Goal: Answer question/provide support: Answer question/provide support

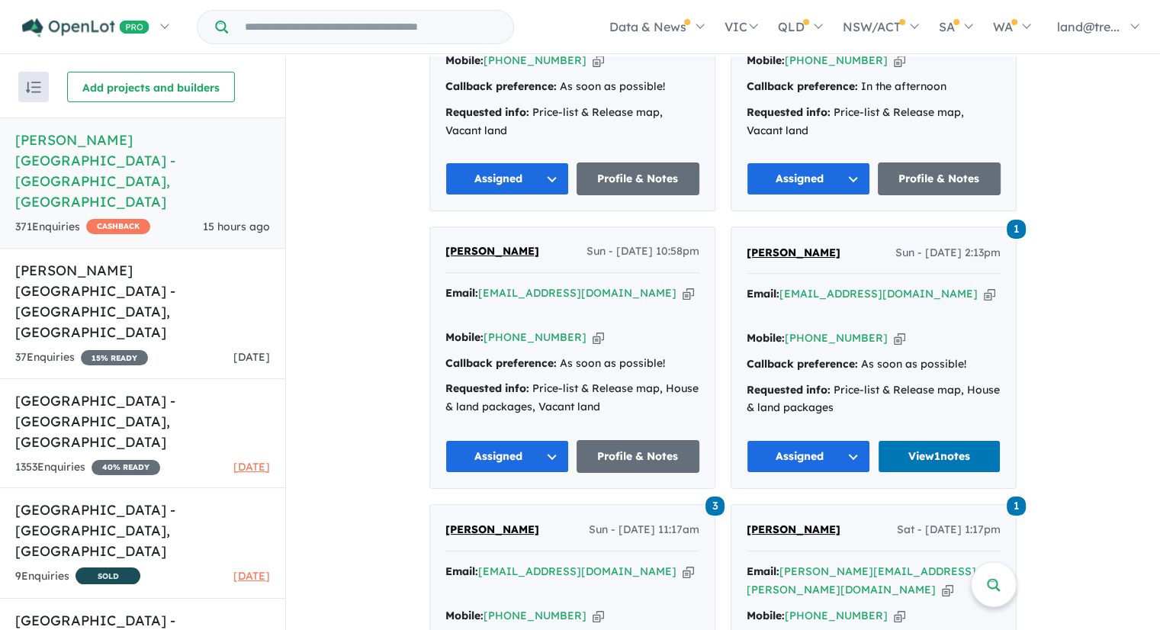
scroll to position [1220, 0]
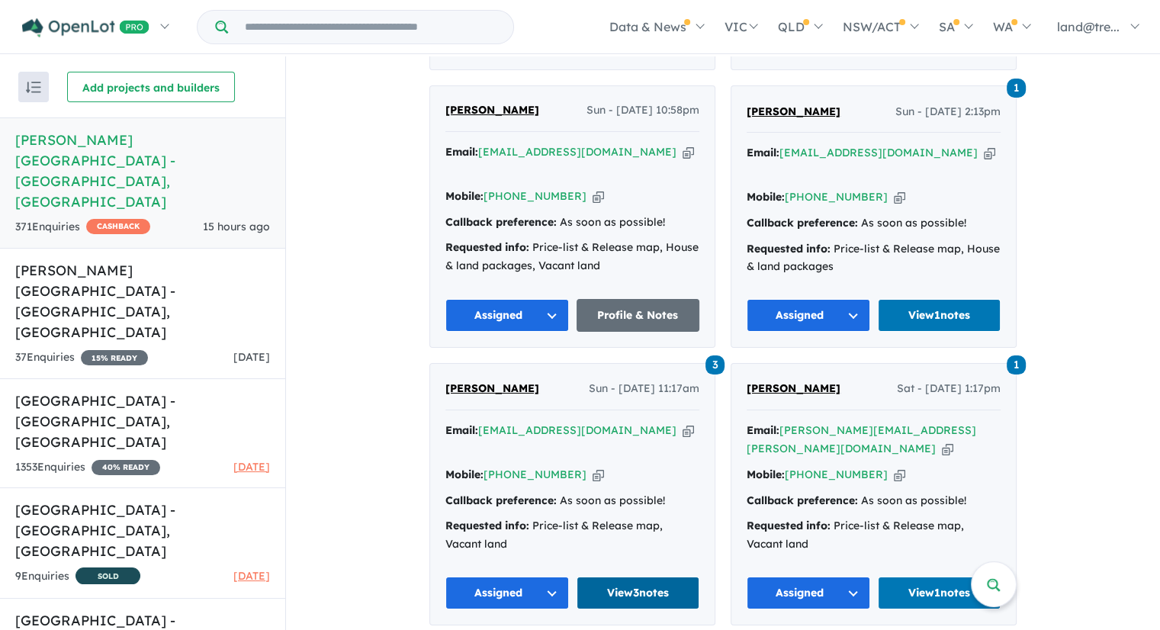
click at [629, 576] on link "View 3 notes" at bounding box center [638, 592] width 124 height 33
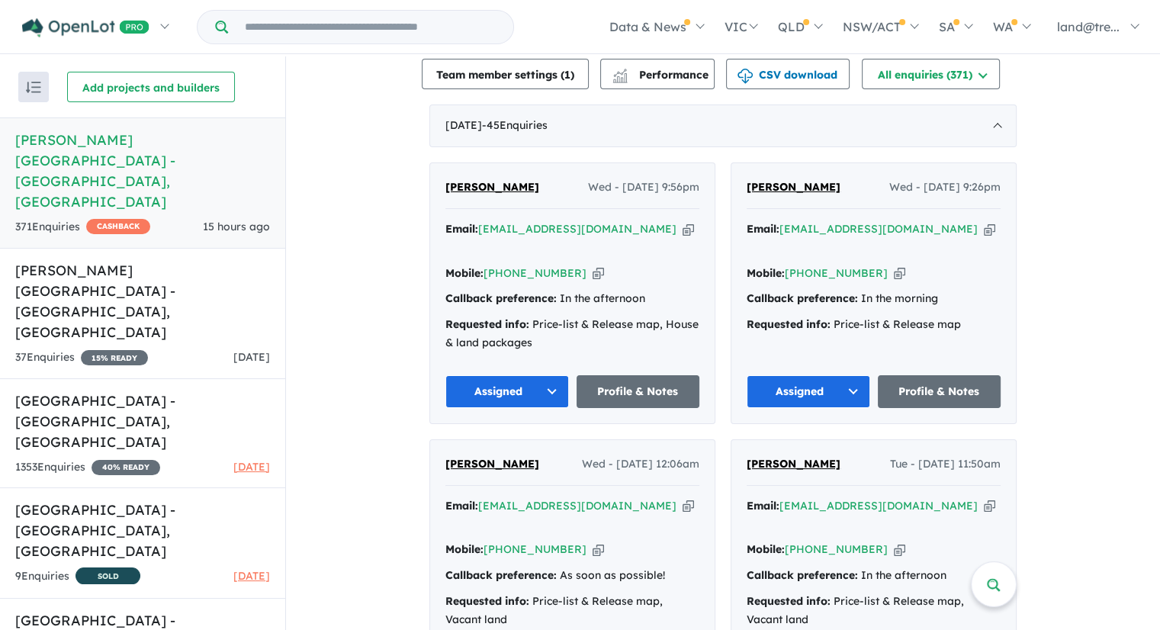
scroll to position [585, 0]
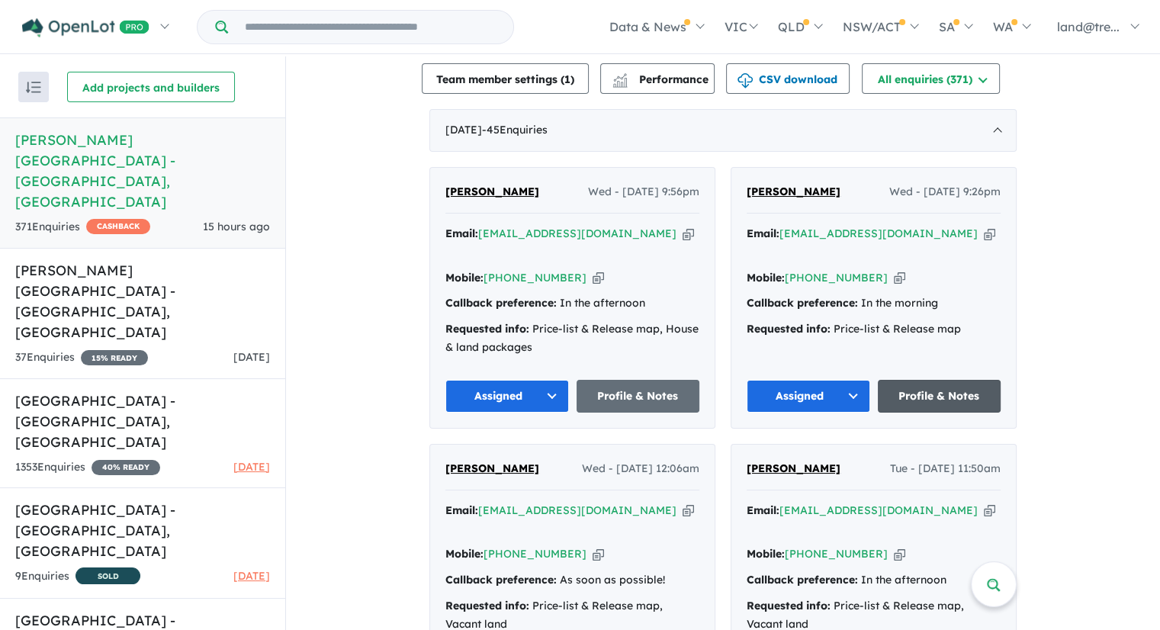
click at [945, 391] on link "Profile & Notes" at bounding box center [939, 396] width 124 height 33
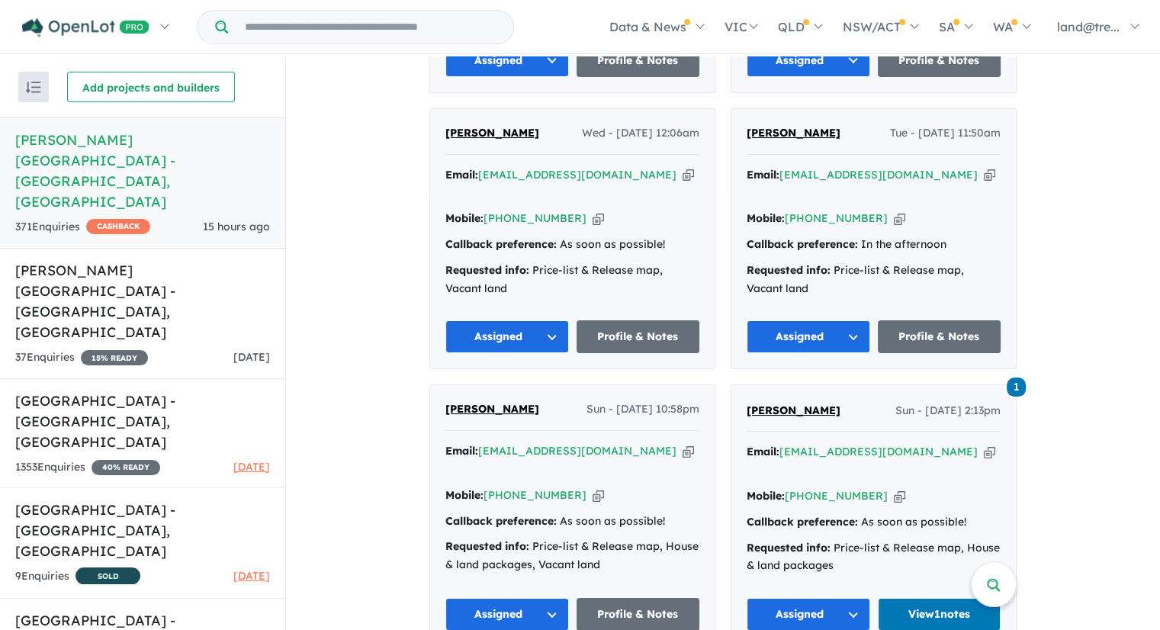
scroll to position [1051, 0]
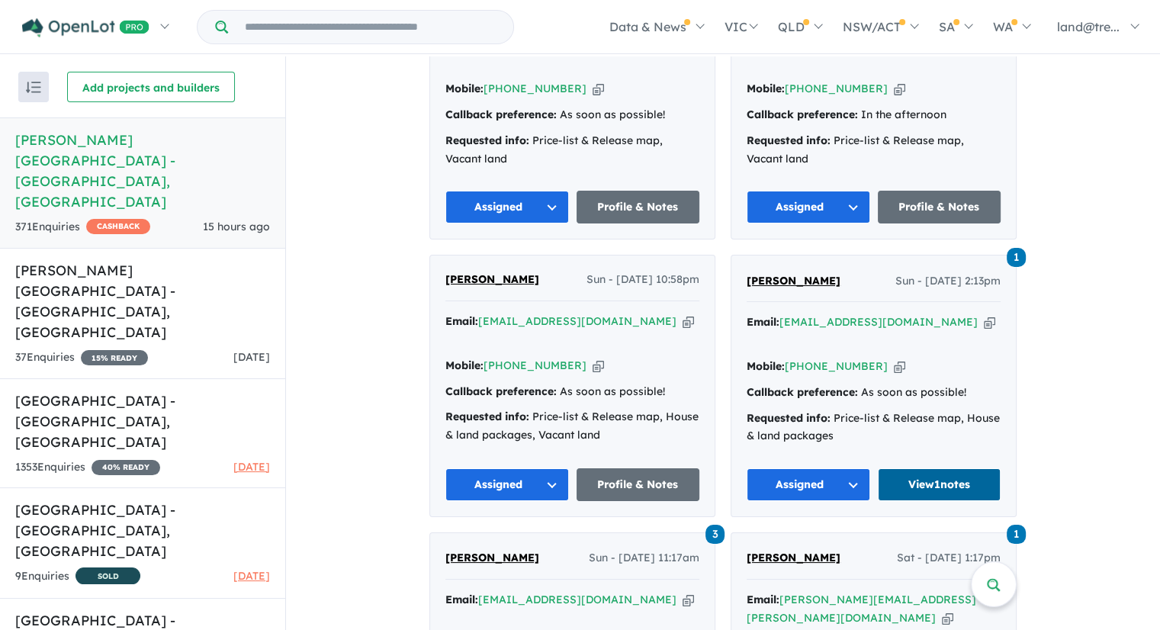
click at [962, 468] on link "View 1 notes" at bounding box center [939, 484] width 124 height 33
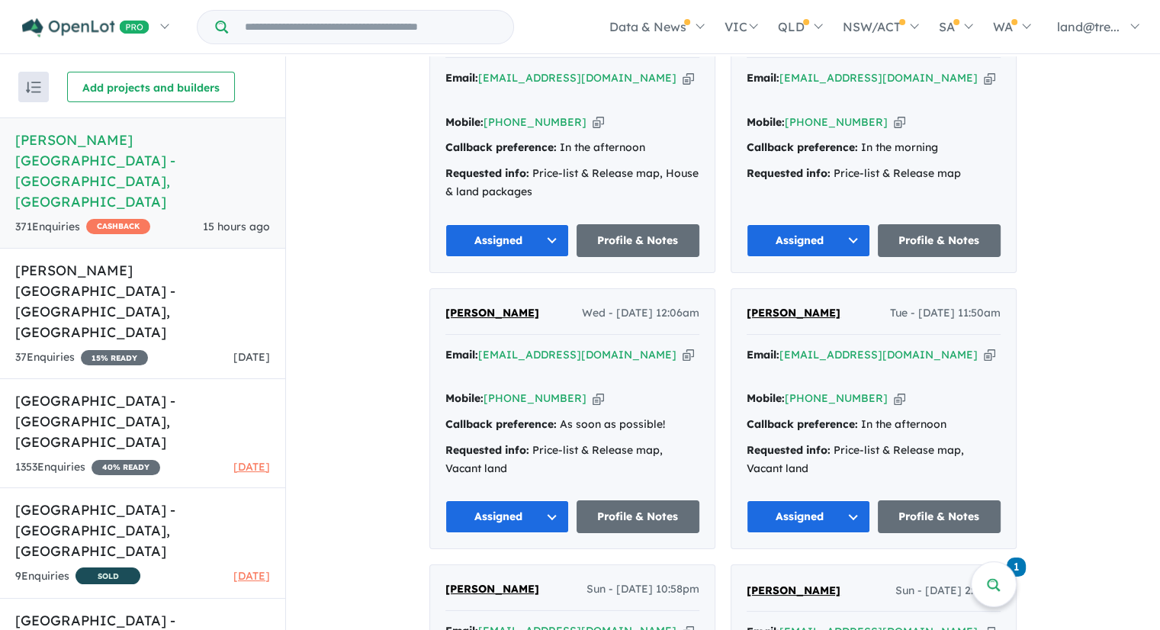
scroll to position [744, 0]
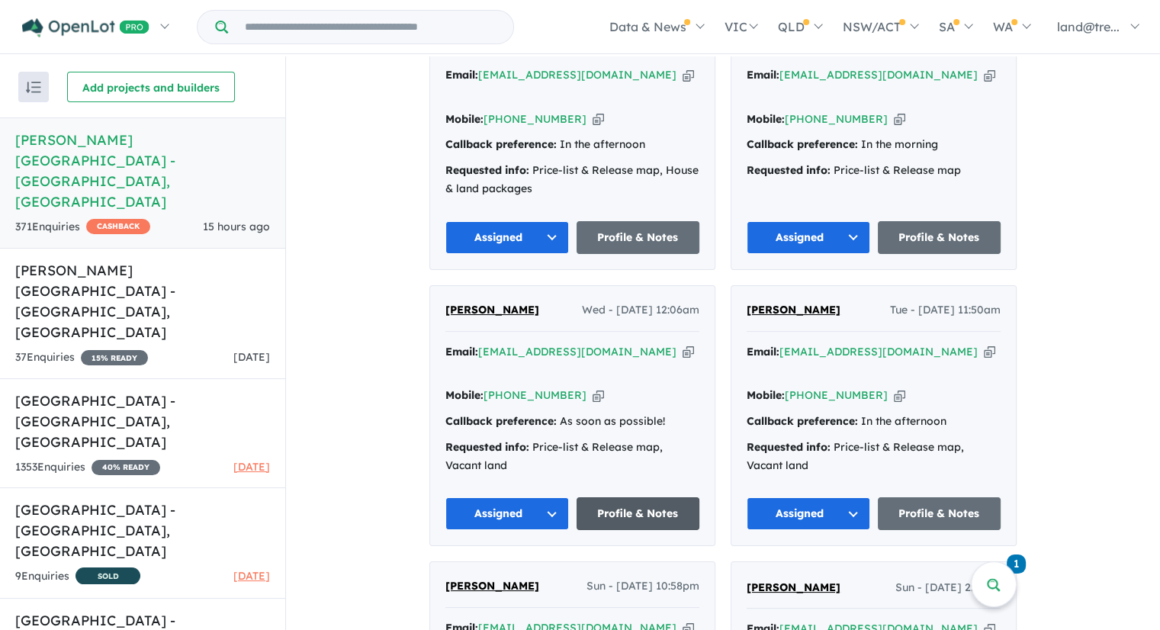
click at [654, 497] on link "Profile & Notes" at bounding box center [638, 513] width 124 height 33
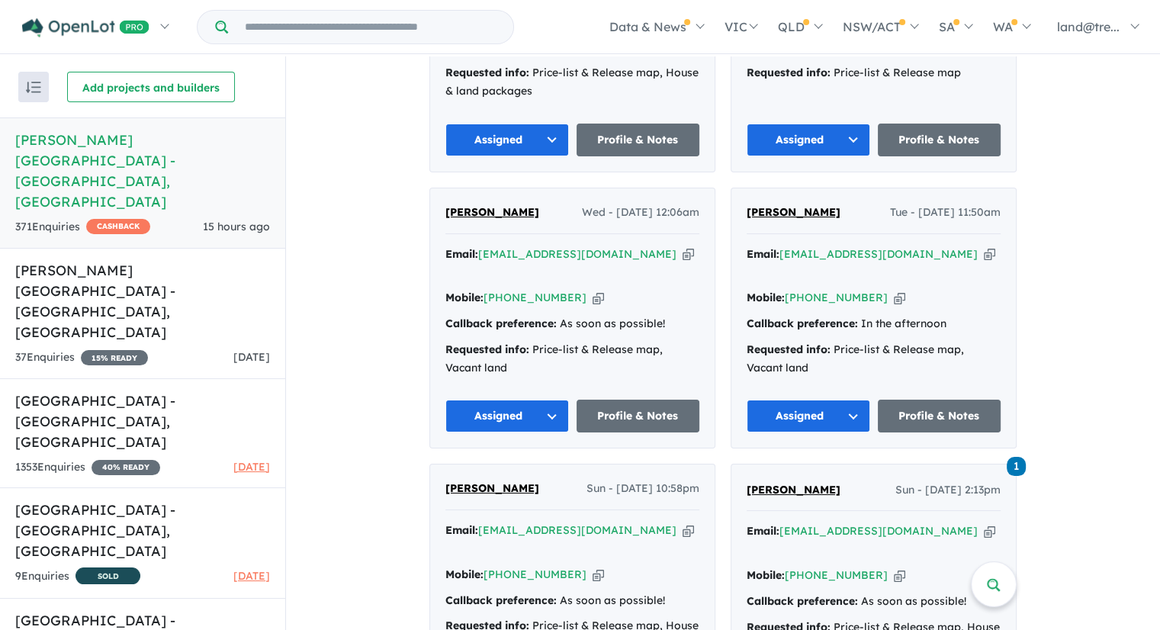
scroll to position [842, 0]
click at [576, 399] on link "Profile & Notes" at bounding box center [638, 415] width 124 height 33
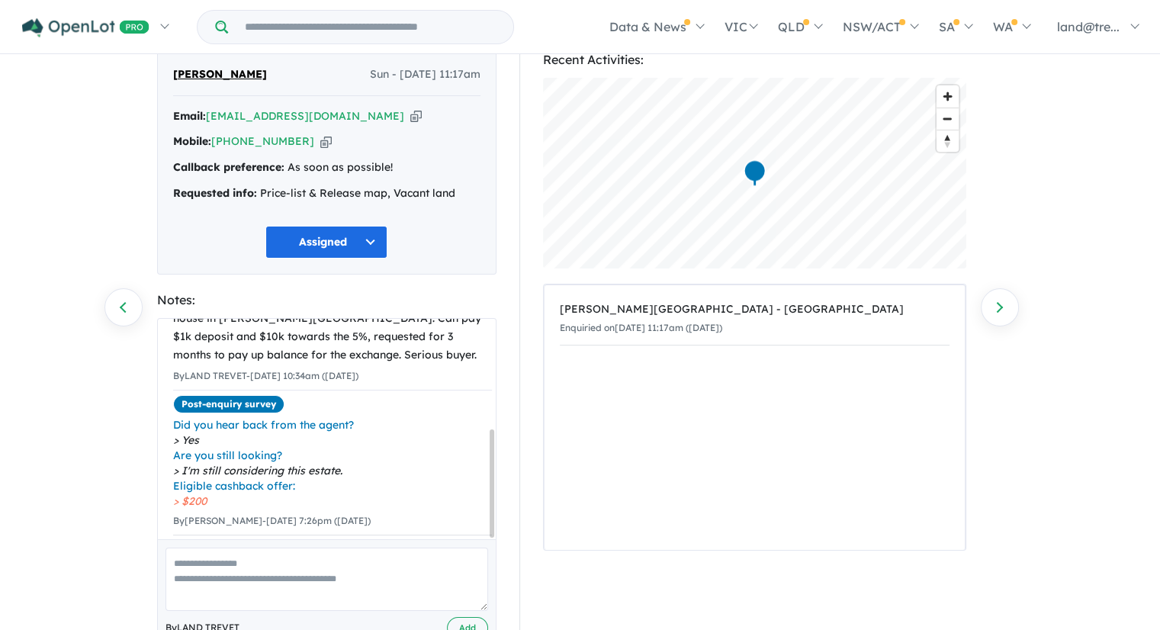
scroll to position [103, 0]
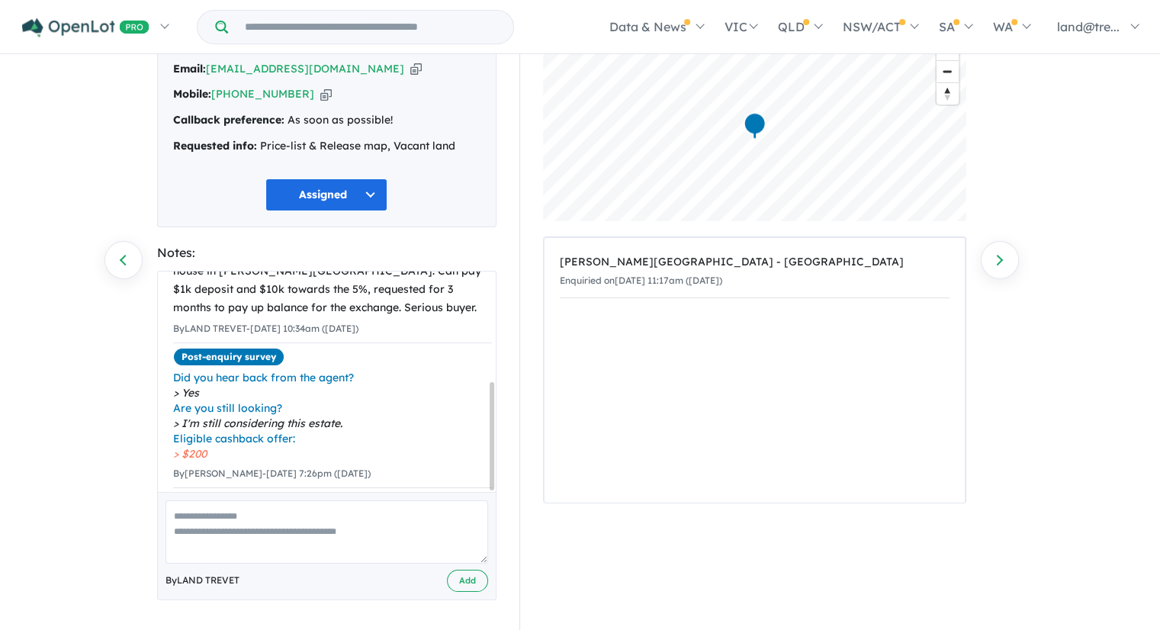
click at [239, 518] on textarea at bounding box center [326, 531] width 322 height 63
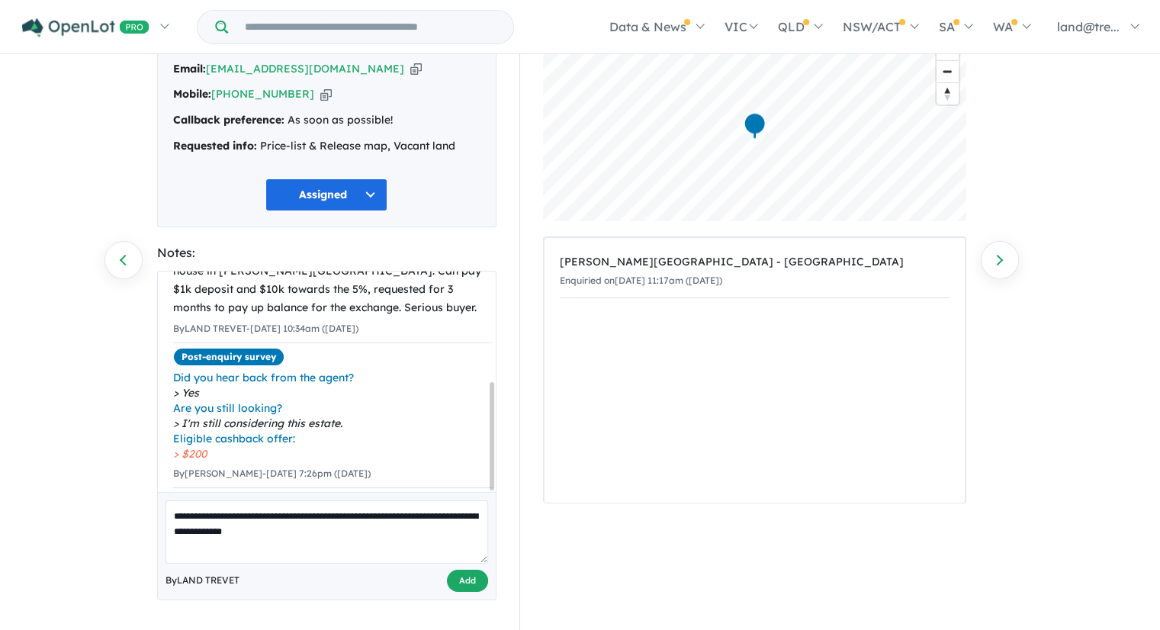
type textarea "**********"
click at [469, 579] on button "Add" at bounding box center [467, 580] width 41 height 22
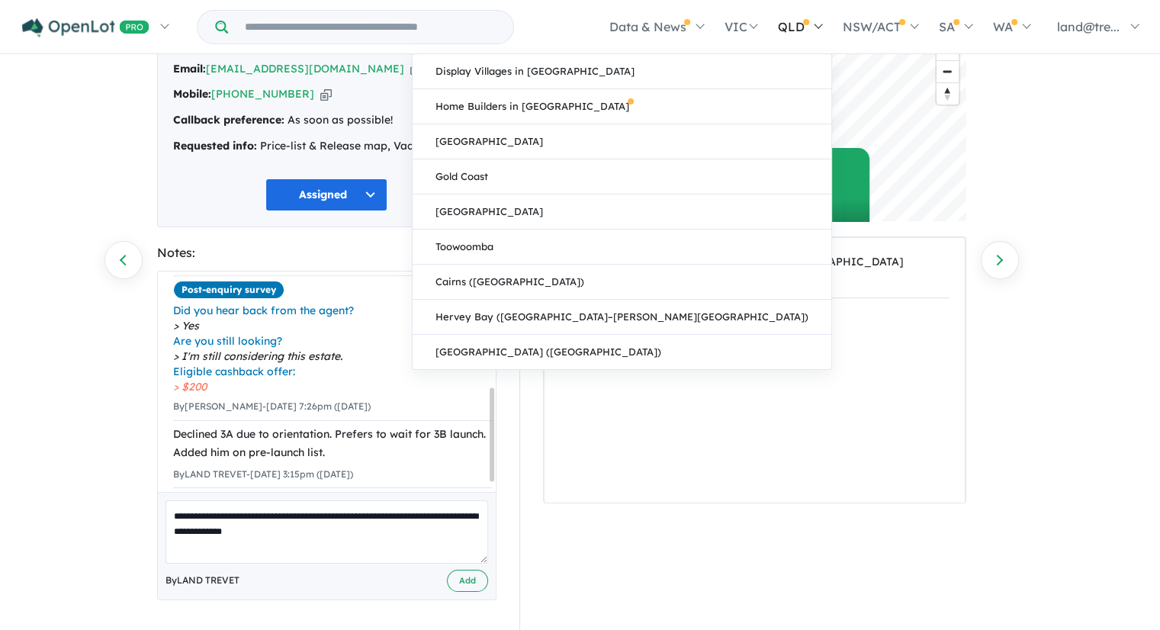
scroll to position [0, 0]
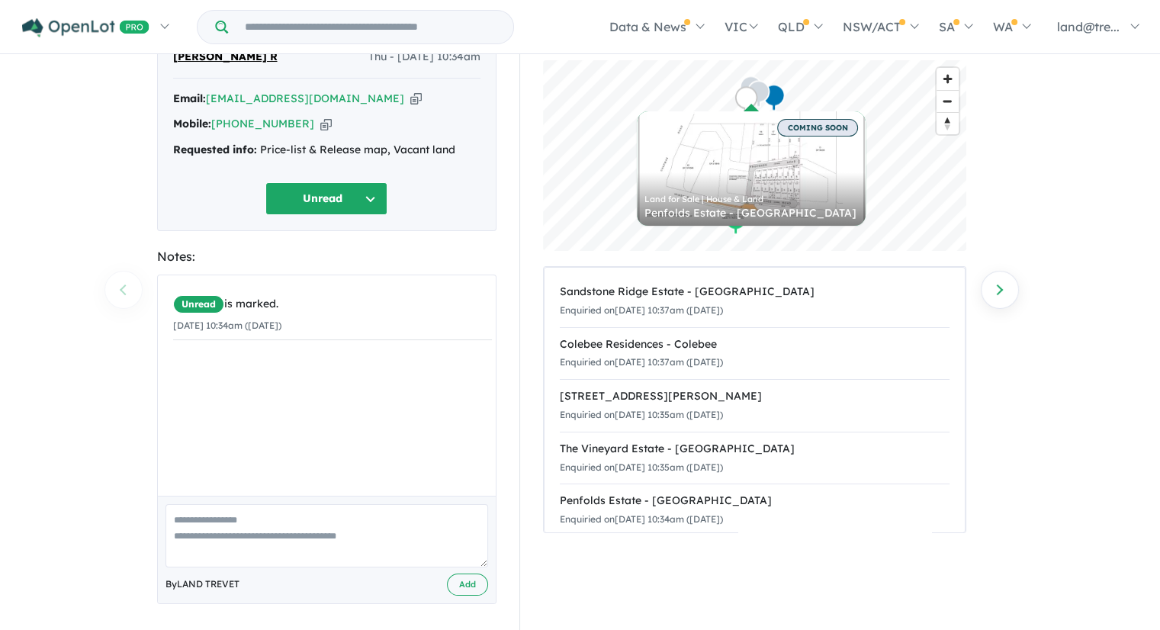
scroll to position [77, 0]
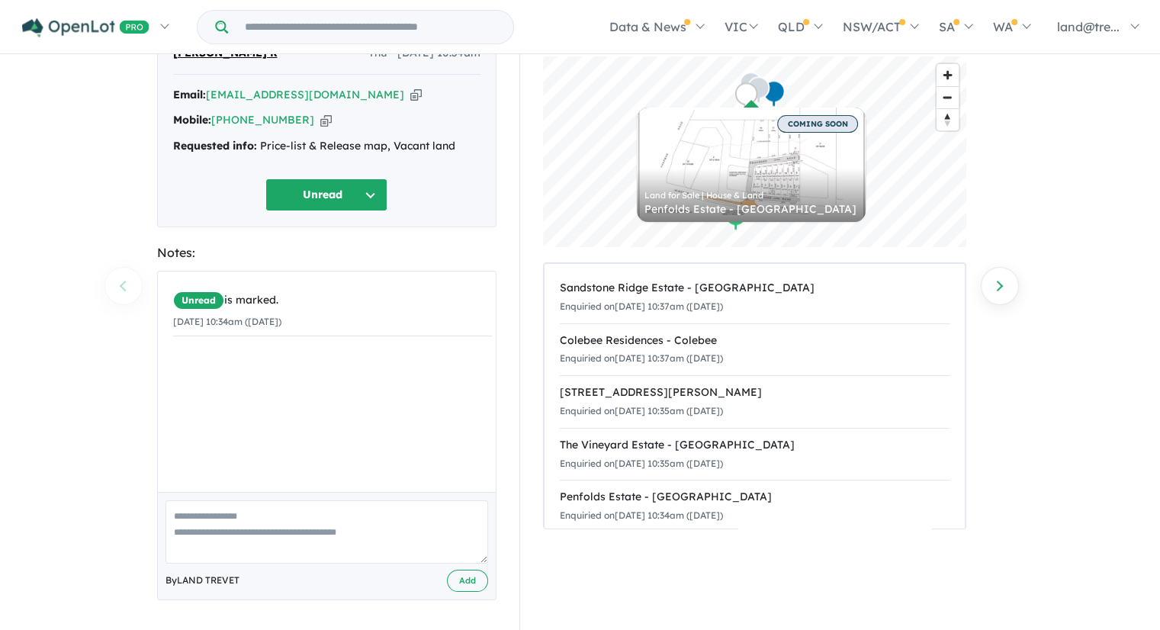
click at [281, 518] on textarea at bounding box center [326, 531] width 322 height 63
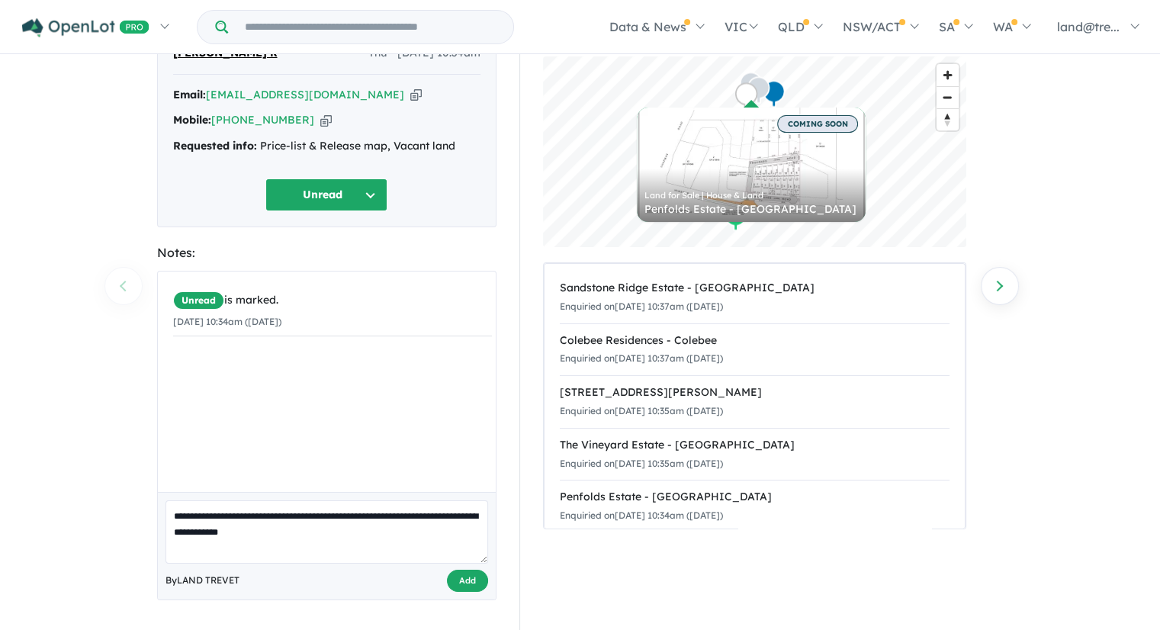
type textarea "**********"
click at [472, 583] on button "Add" at bounding box center [467, 580] width 41 height 22
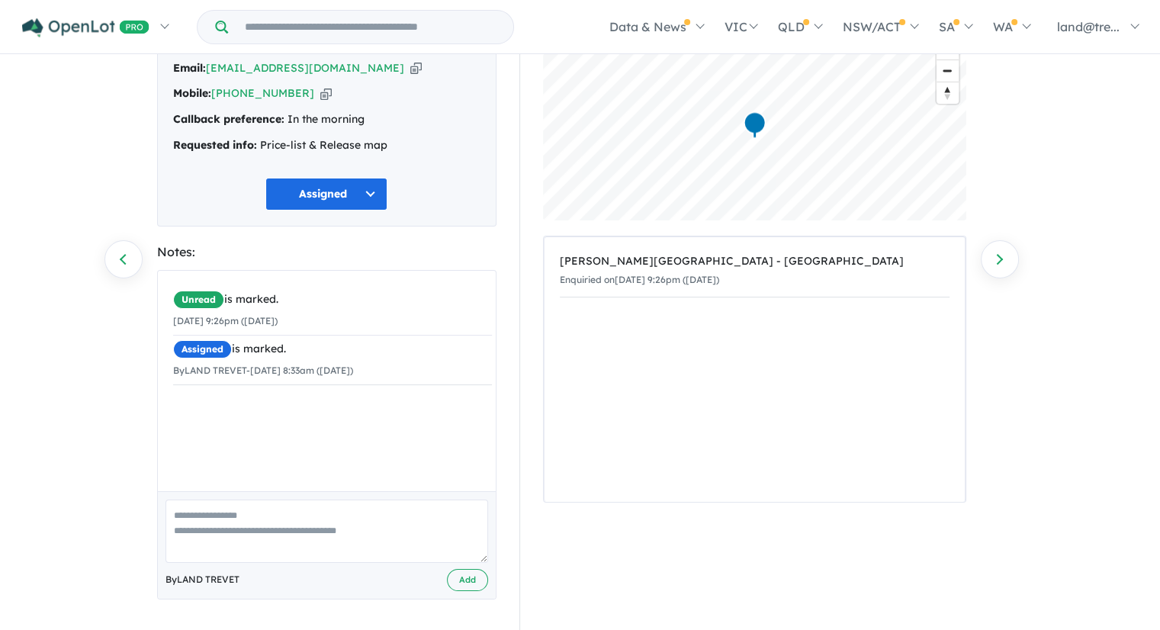
scroll to position [103, 0]
click at [311, 518] on textarea at bounding box center [326, 531] width 322 height 63
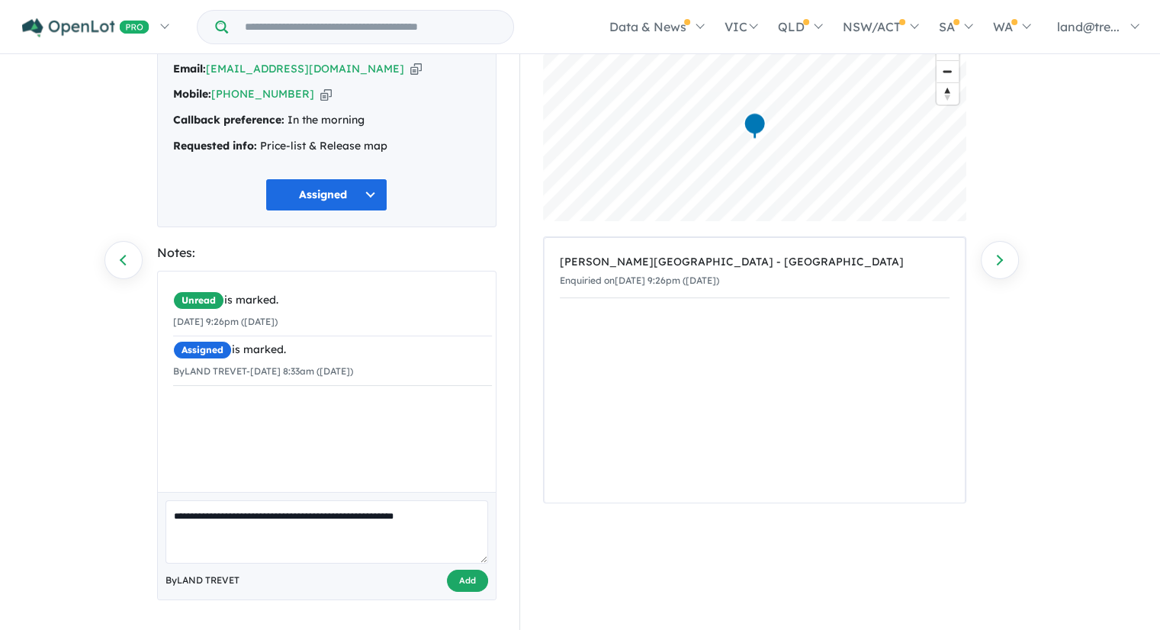
type textarea "**********"
click at [467, 583] on button "Add" at bounding box center [467, 580] width 41 height 22
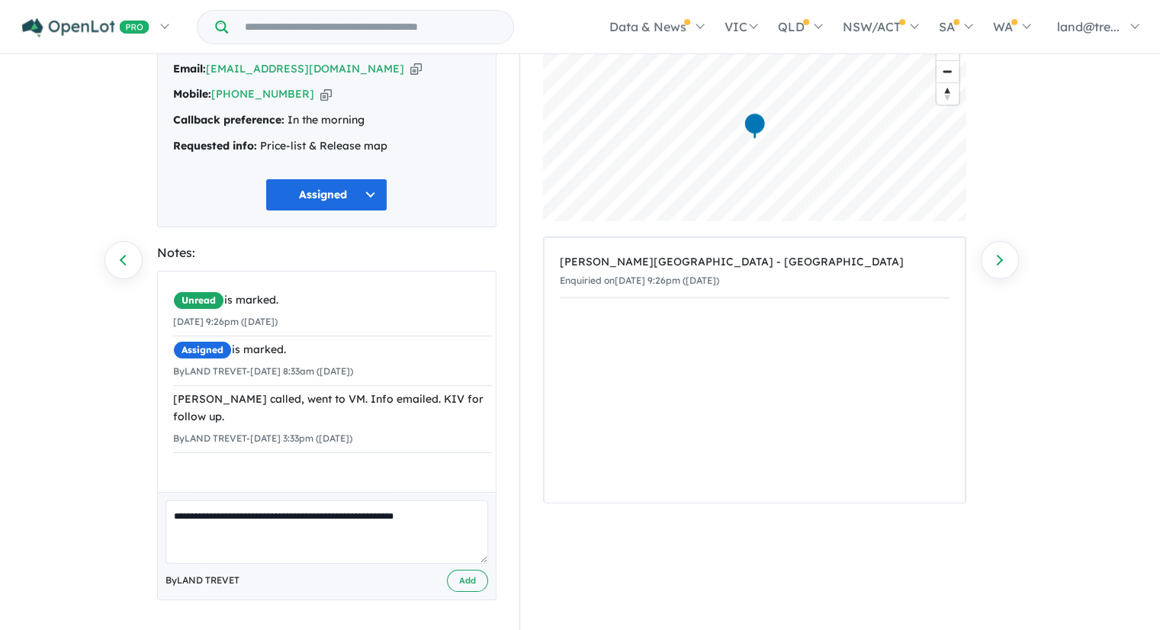
scroll to position [0, 0]
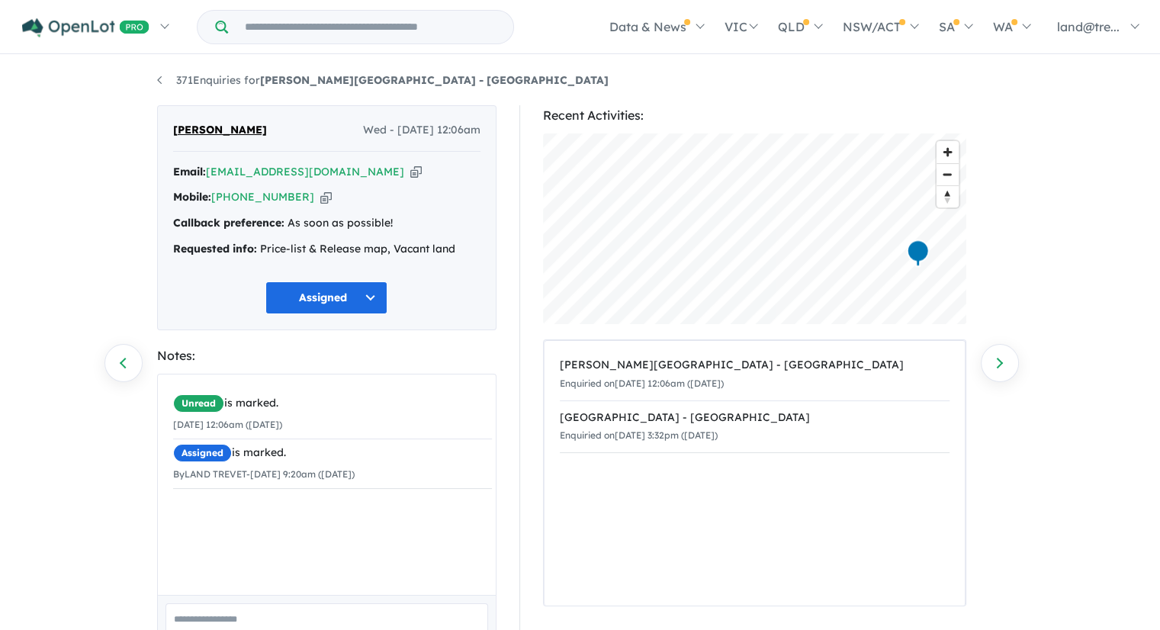
scroll to position [118, 0]
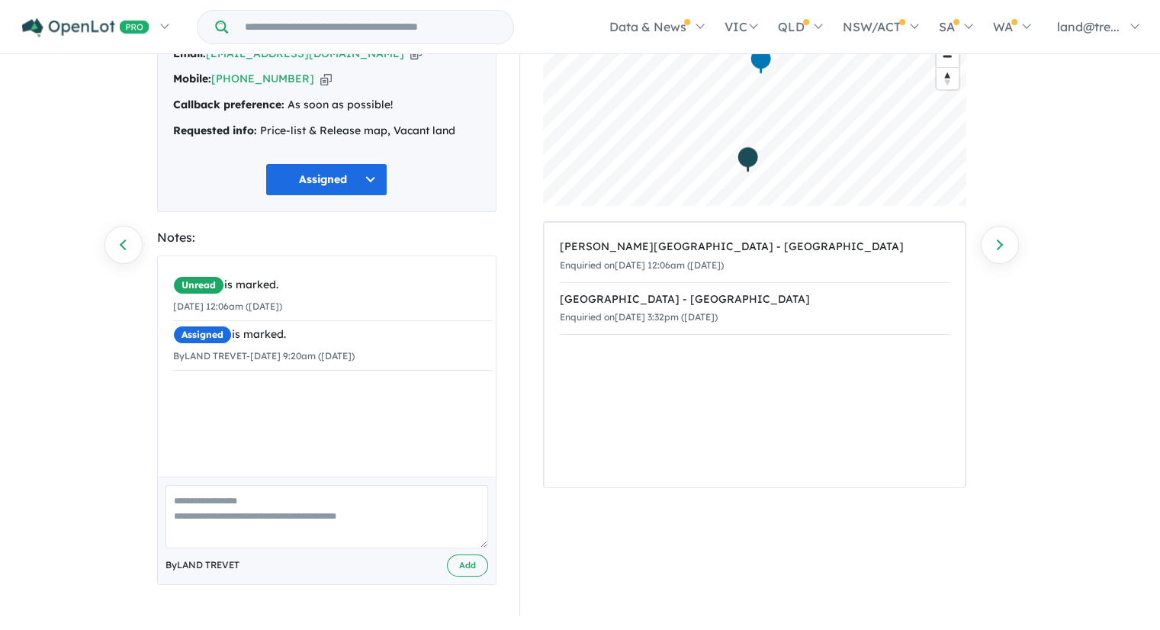
click at [284, 504] on textarea at bounding box center [326, 516] width 322 height 63
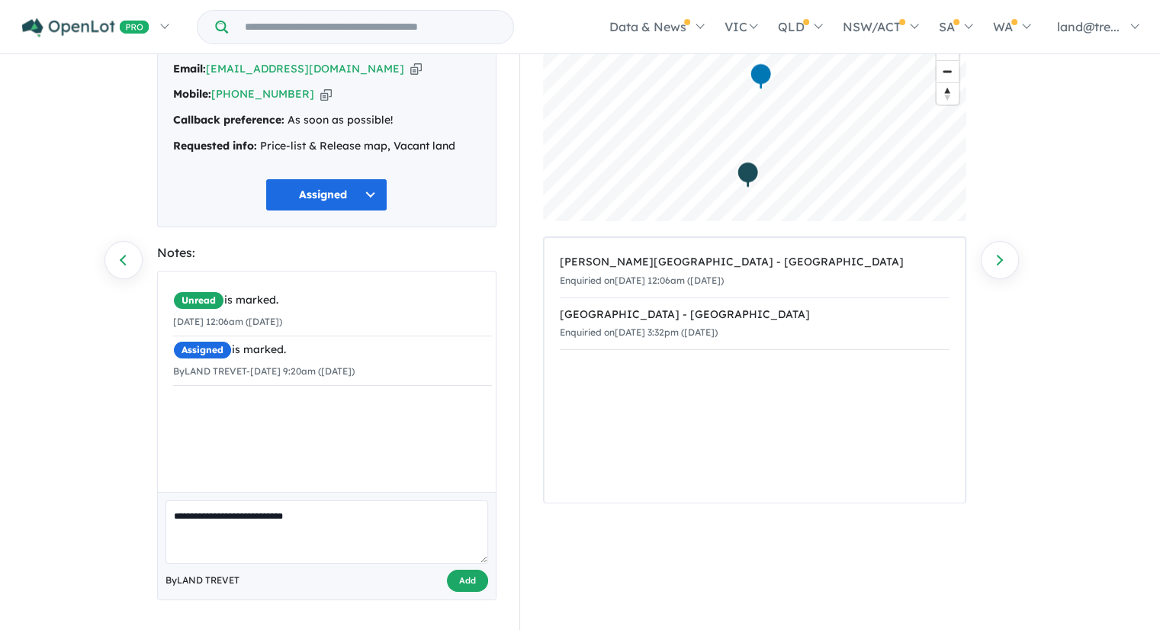
type textarea "**********"
click at [469, 576] on button "Add" at bounding box center [467, 580] width 41 height 22
